Goal: Transaction & Acquisition: Obtain resource

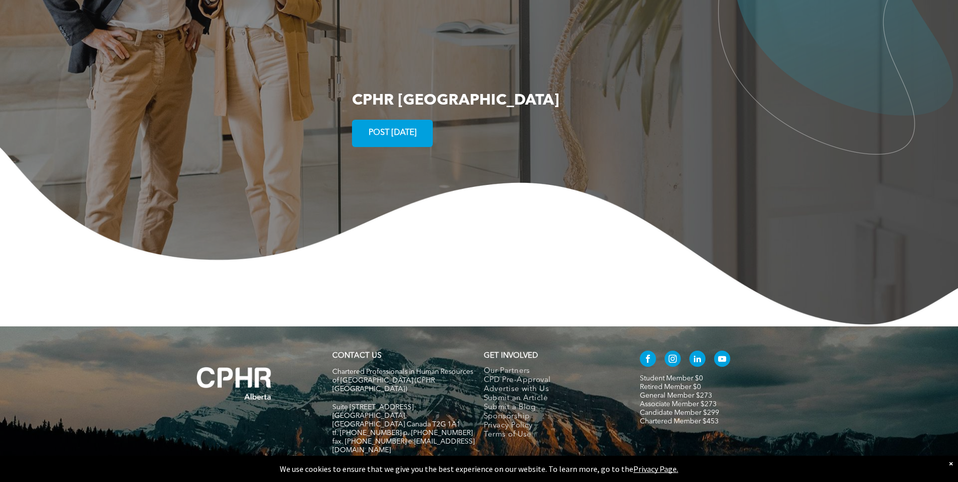
scroll to position [1920, 0]
click at [516, 384] on span "Advertise with Us" at bounding box center [517, 388] width 66 height 9
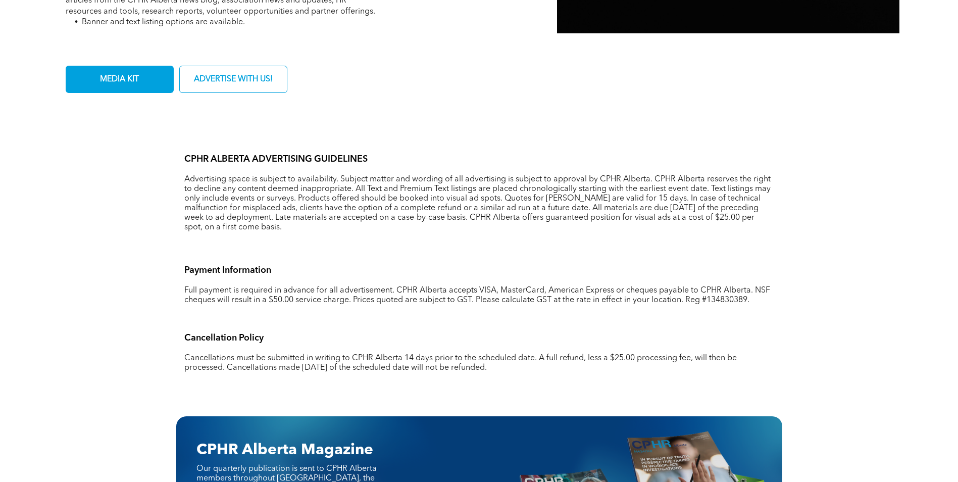
scroll to position [654, 0]
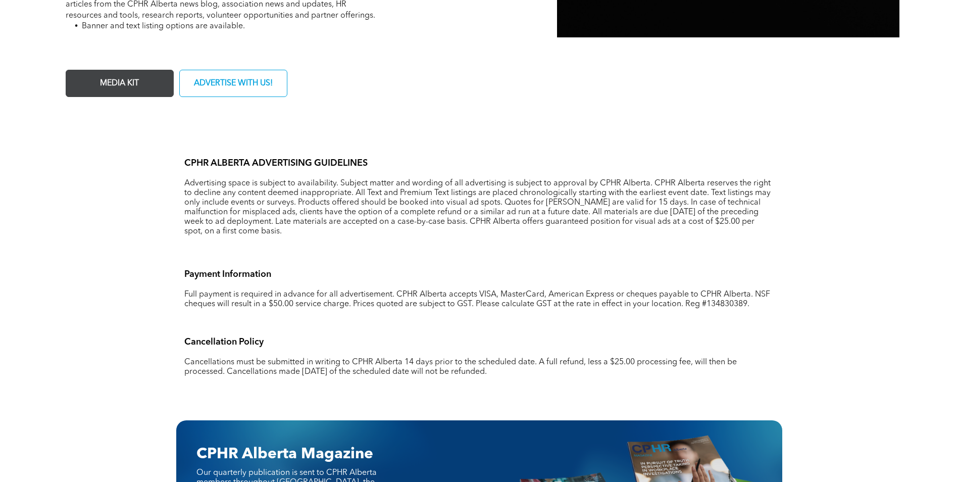
click at [78, 73] on link "MEDIA KIT" at bounding box center [120, 83] width 108 height 27
